Goal: Task Accomplishment & Management: Manage account settings

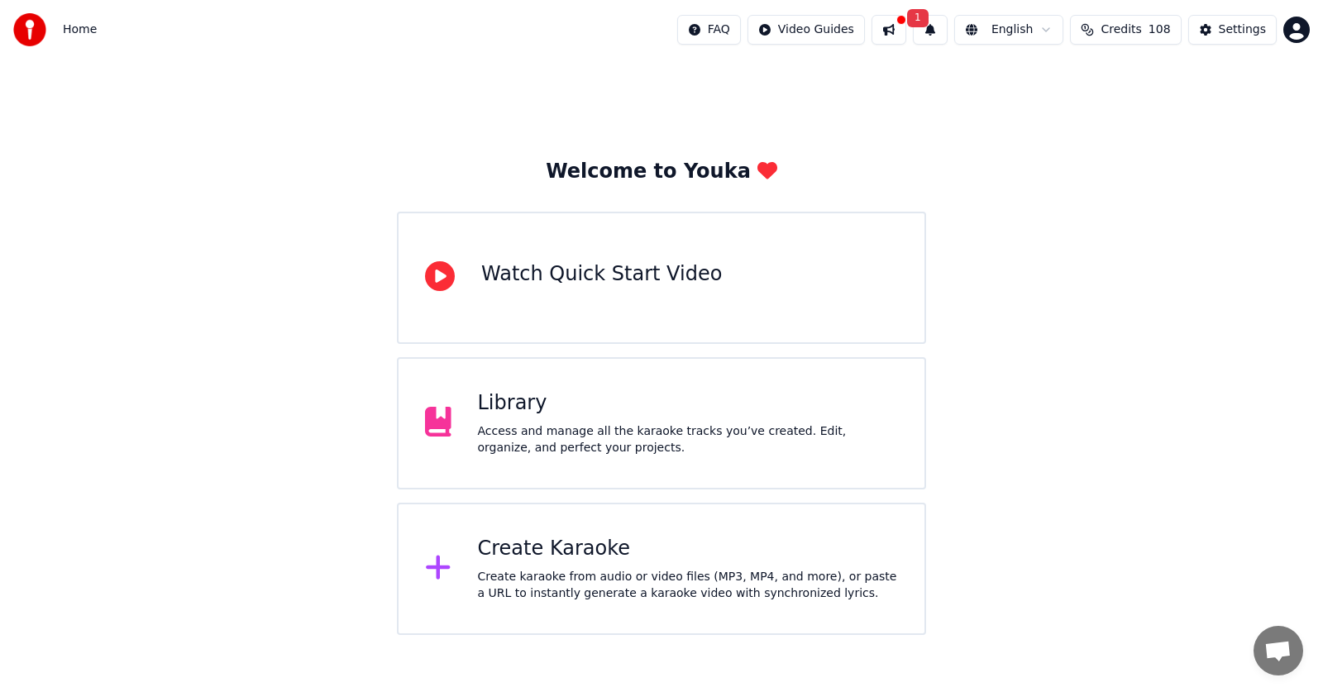
click at [433, 571] on icon at bounding box center [438, 568] width 24 height 24
click at [889, 30] on button at bounding box center [888, 30] width 35 height 30
click at [923, 21] on span "1" at bounding box center [917, 18] width 21 height 18
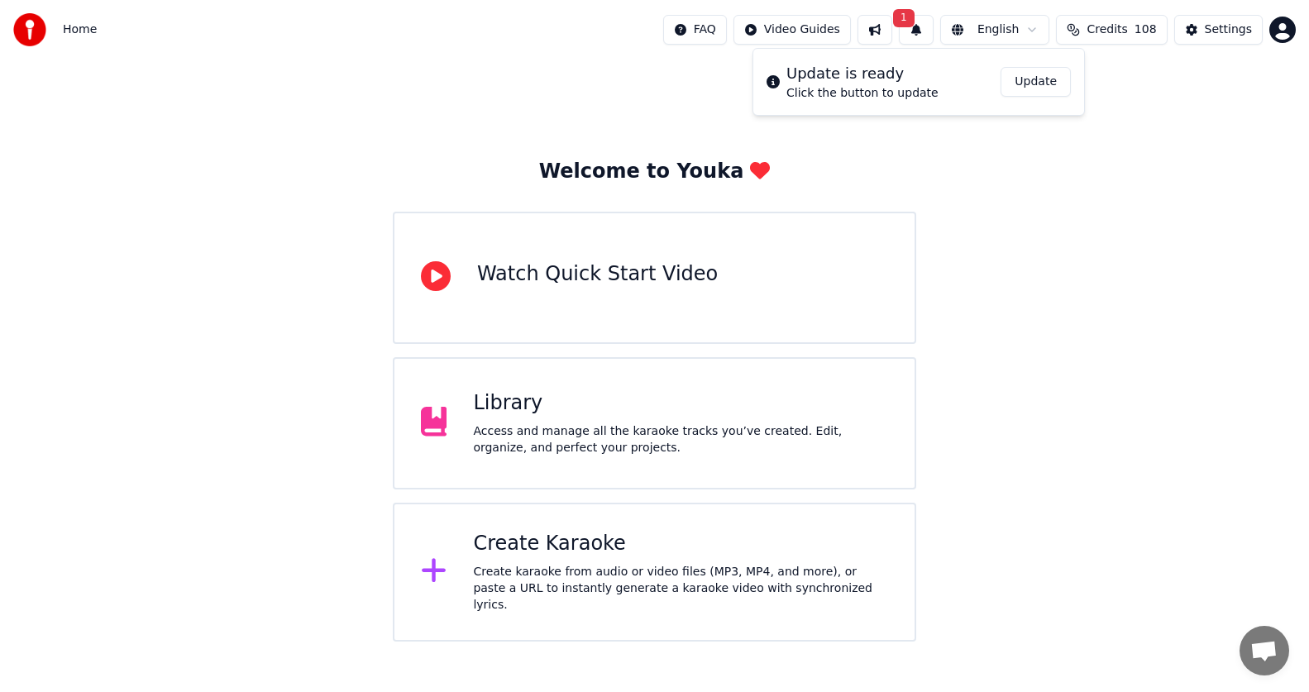
click at [1048, 83] on button "Update" at bounding box center [1035, 82] width 70 height 30
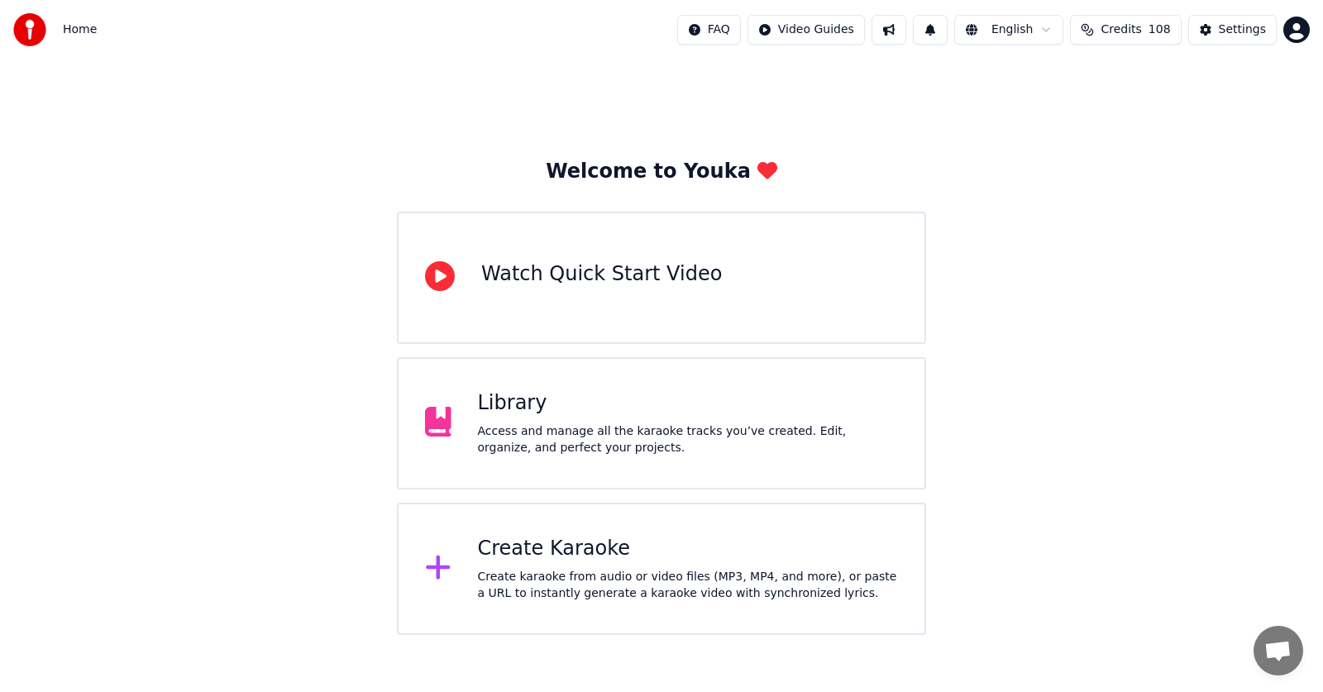
click at [304, 21] on div "Home FAQ Video Guides English Credits 108 Settings" at bounding box center [661, 30] width 1323 height 60
